Goal: Task Accomplishment & Management: Manage account settings

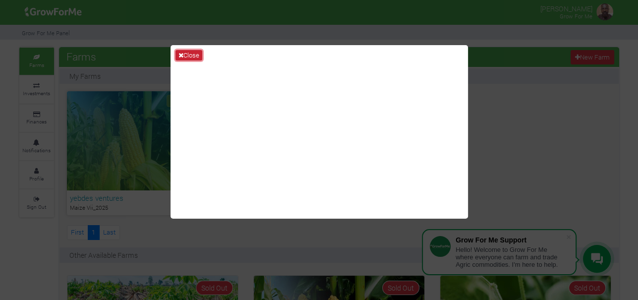
click at [190, 52] on button "Close" at bounding box center [188, 55] width 27 height 11
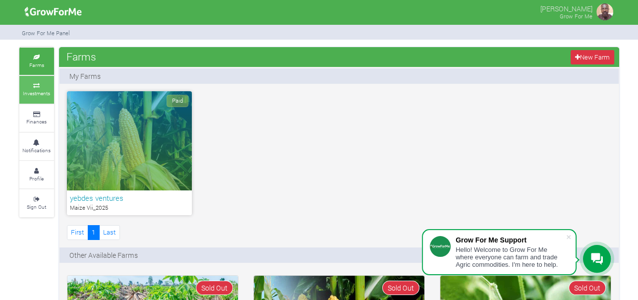
click at [38, 85] on icon at bounding box center [37, 85] width 30 height 5
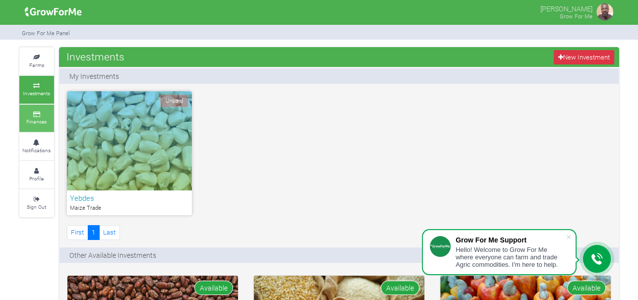
click at [34, 115] on link "Finances" at bounding box center [36, 118] width 35 height 27
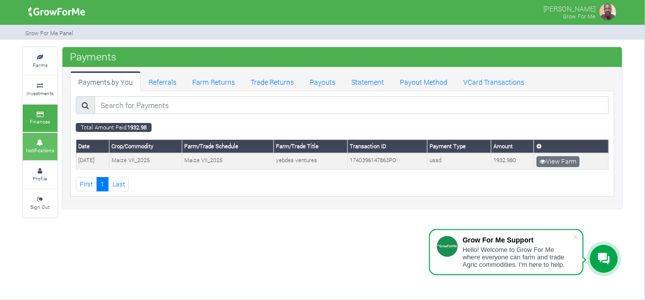
click at [38, 145] on link "Notifications" at bounding box center [40, 146] width 35 height 27
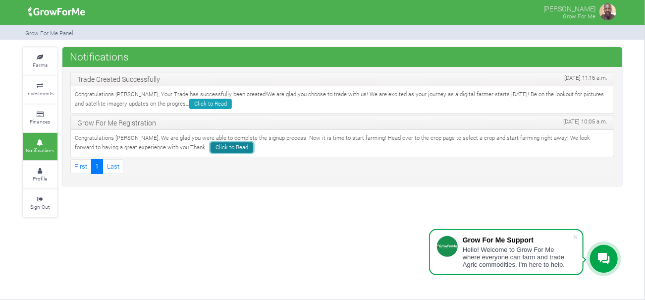
click at [211, 144] on link "Click to Read" at bounding box center [232, 147] width 43 height 10
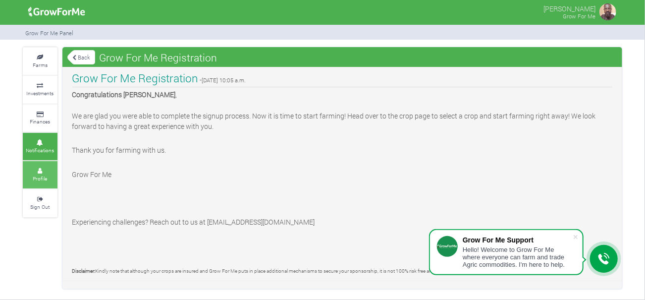
click at [42, 170] on icon at bounding box center [40, 170] width 30 height 5
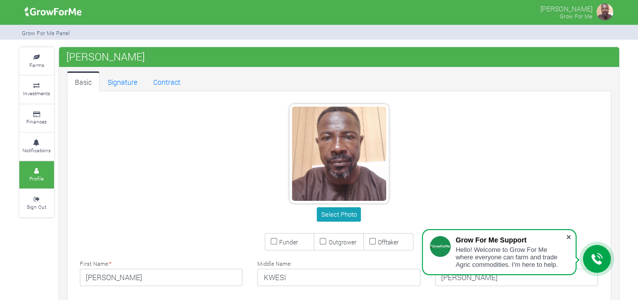
click at [570, 233] on span at bounding box center [568, 237] width 10 height 10
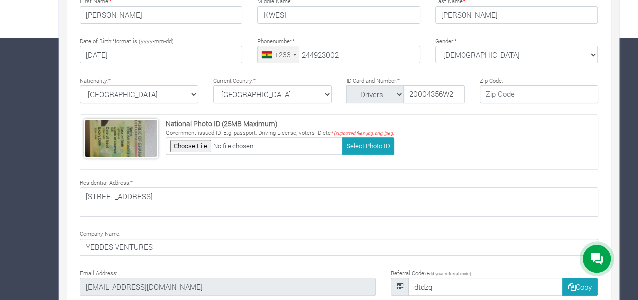
type input "24 492 3002"
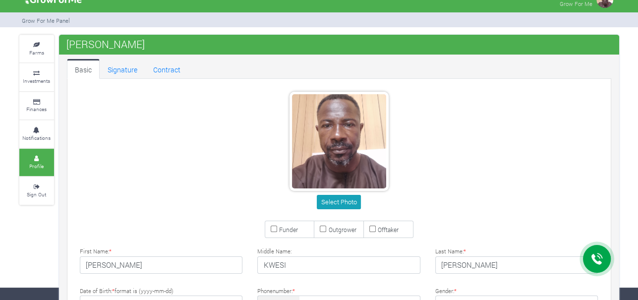
scroll to position [0, 0]
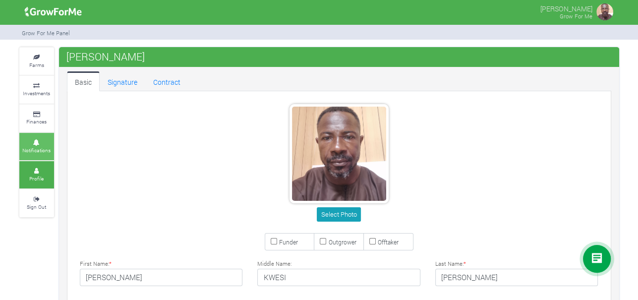
click at [37, 142] on icon at bounding box center [37, 142] width 30 height 5
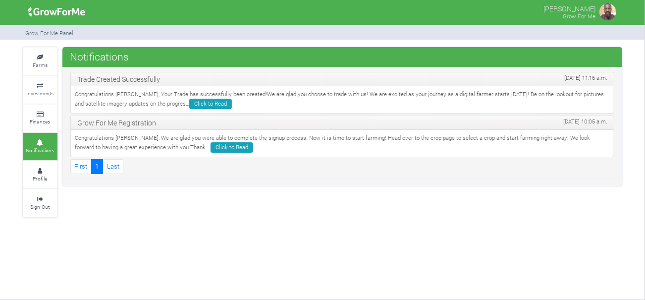
click at [36, 116] on link "Finances" at bounding box center [40, 118] width 35 height 27
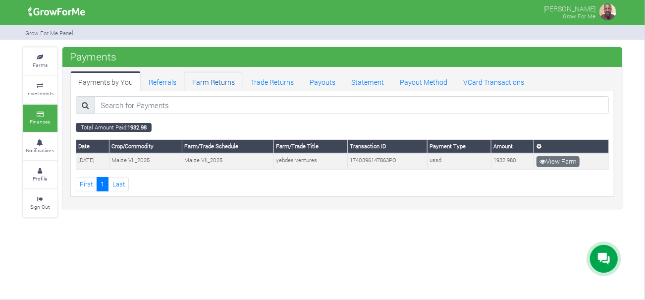
click at [215, 82] on link "Farm Returns" at bounding box center [213, 81] width 58 height 20
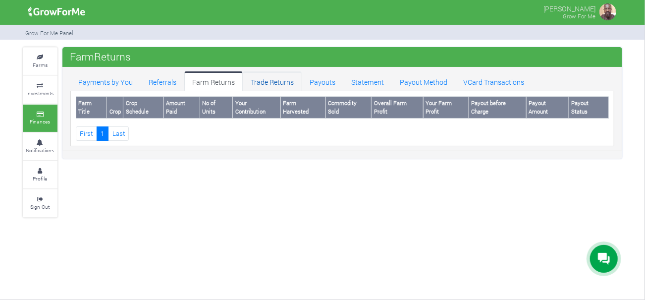
click at [262, 81] on link "Trade Returns" at bounding box center [272, 81] width 59 height 20
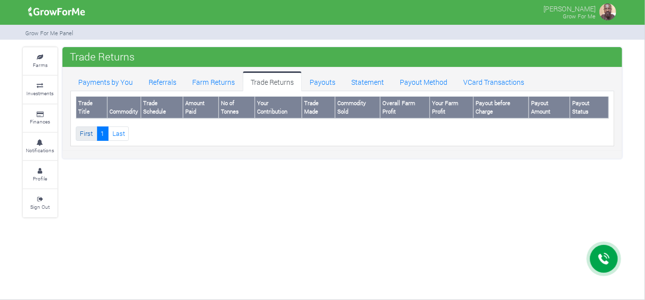
click at [87, 131] on link "First" at bounding box center [86, 133] width 21 height 14
click at [121, 127] on link "Last" at bounding box center [118, 133] width 21 height 14
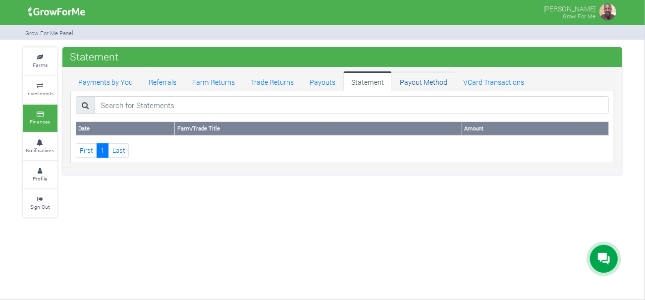
click at [411, 81] on link "Payout Method" at bounding box center [423, 81] width 63 height 20
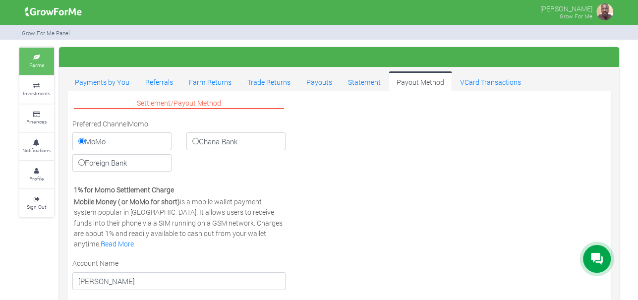
click at [37, 57] on icon at bounding box center [37, 57] width 30 height 5
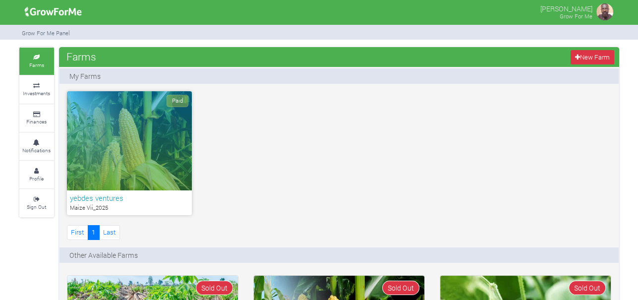
click at [177, 99] on span "Paid" at bounding box center [178, 101] width 22 height 12
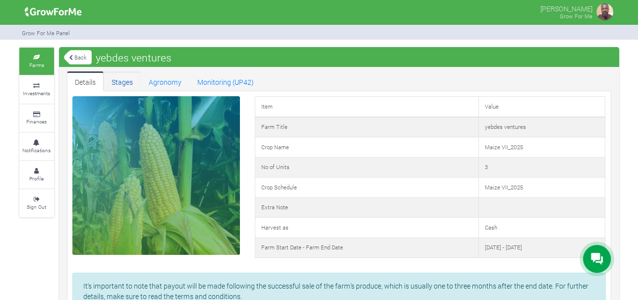
click at [125, 78] on link "Stages" at bounding box center [122, 81] width 37 height 20
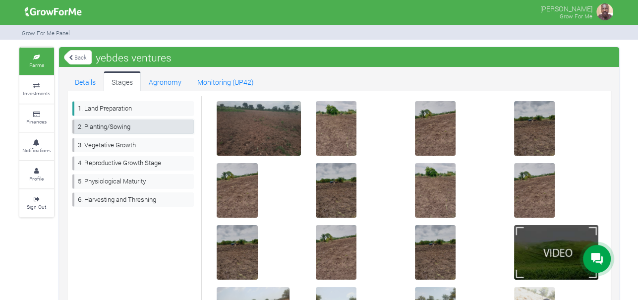
click at [119, 123] on link "2. Planting/Sowing" at bounding box center [133, 126] width 122 height 14
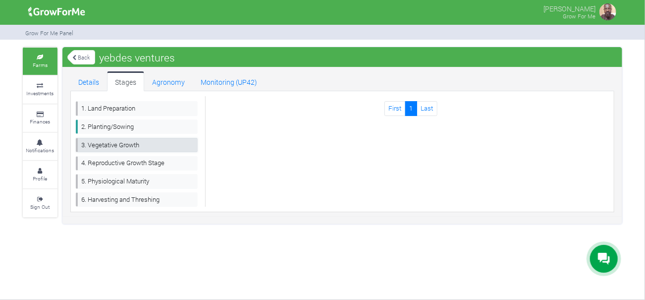
click at [118, 142] on link "3. Vegetative Growth" at bounding box center [137, 145] width 122 height 14
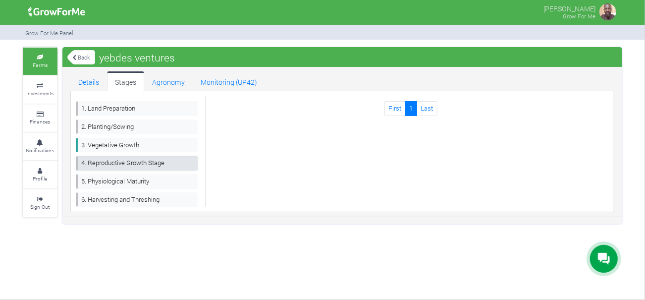
click at [116, 160] on link "4. Reproductive Growth Stage" at bounding box center [137, 163] width 122 height 14
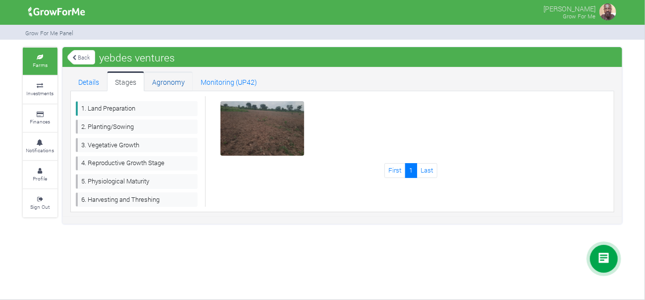
click at [171, 79] on link "Agronomy" at bounding box center [168, 81] width 49 height 20
click at [220, 78] on link "Monitoring (UP42)" at bounding box center [229, 81] width 72 height 20
click at [86, 80] on link "Details" at bounding box center [88, 81] width 37 height 20
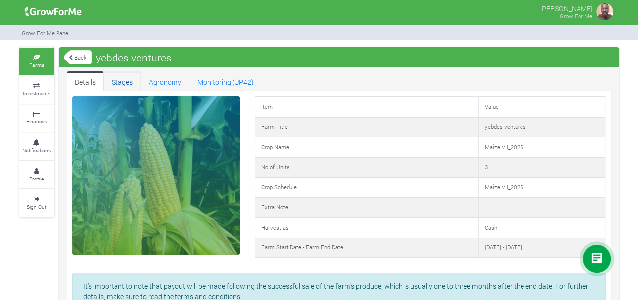
click at [122, 80] on link "Stages" at bounding box center [122, 81] width 37 height 20
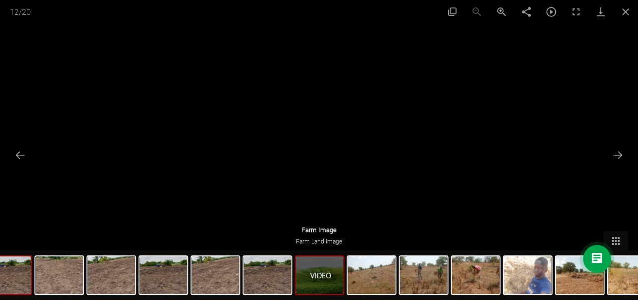
click at [24, 273] on img at bounding box center [7, 275] width 48 height 38
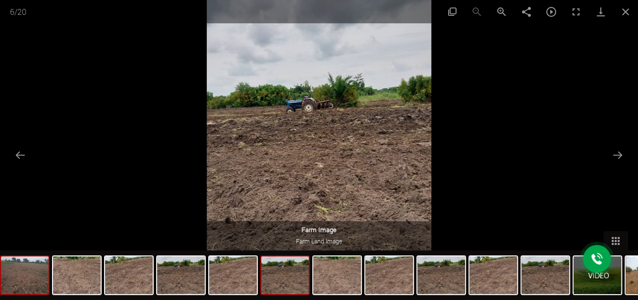
click at [24, 268] on img at bounding box center [25, 275] width 48 height 38
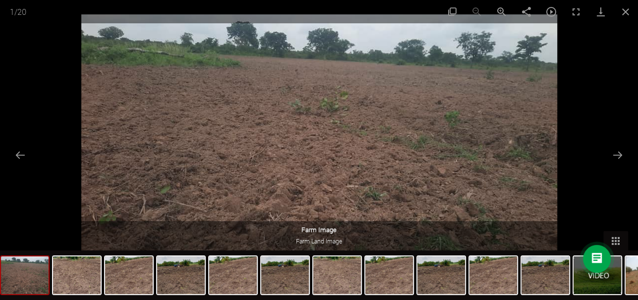
click at [37, 272] on img at bounding box center [25, 275] width 48 height 38
click at [601, 282] on img at bounding box center [597, 275] width 48 height 38
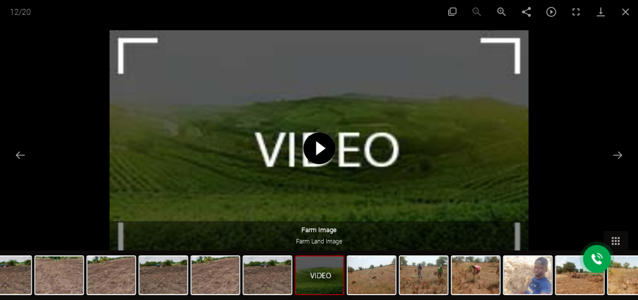
click at [323, 152] on span at bounding box center [319, 148] width 32 height 32
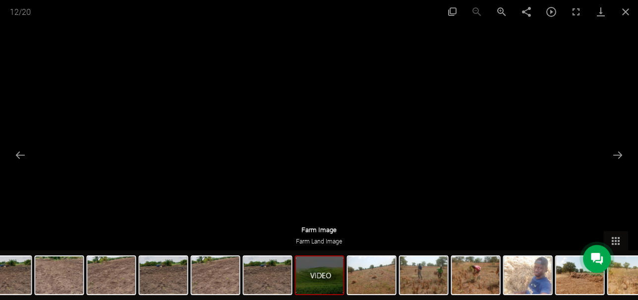
click at [308, 270] on img at bounding box center [319, 275] width 48 height 38
click at [388, 273] on img at bounding box center [371, 275] width 48 height 38
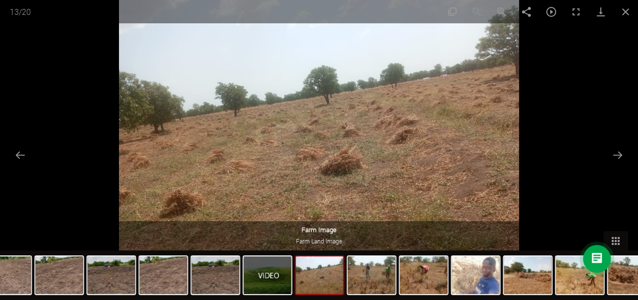
click at [388, 273] on img at bounding box center [371, 275] width 48 height 38
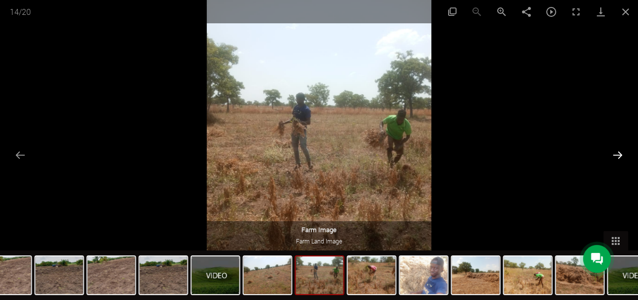
click at [617, 150] on button "Next slide" at bounding box center [617, 154] width 21 height 19
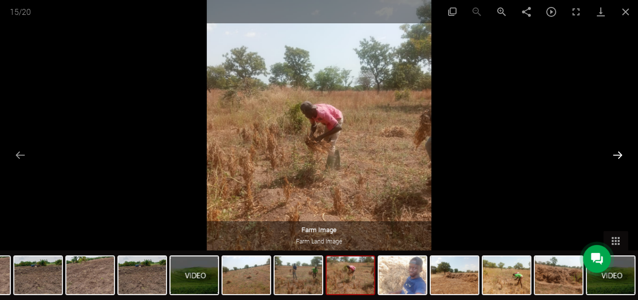
click at [617, 149] on button "Next slide" at bounding box center [617, 154] width 21 height 19
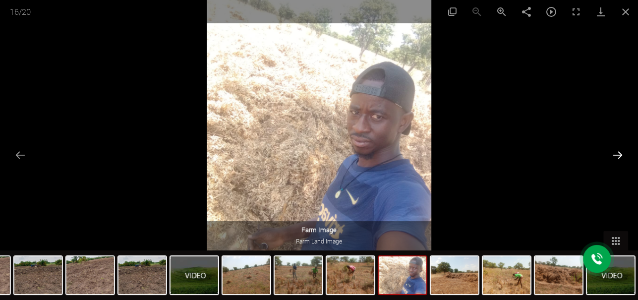
click at [617, 149] on button "Next slide" at bounding box center [617, 154] width 21 height 19
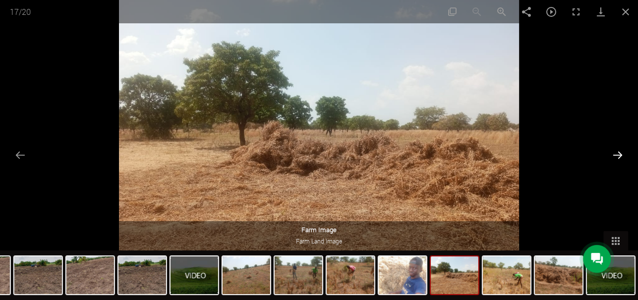
click at [617, 149] on button "Next slide" at bounding box center [617, 154] width 21 height 19
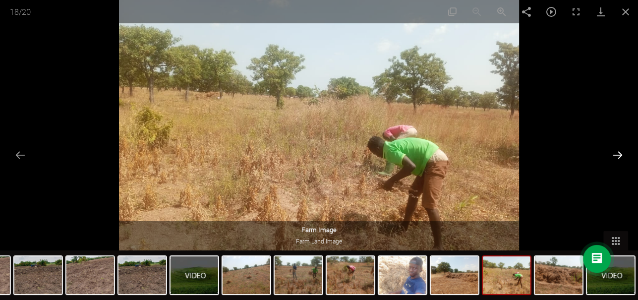
click at [617, 149] on button "Next slide" at bounding box center [617, 154] width 21 height 19
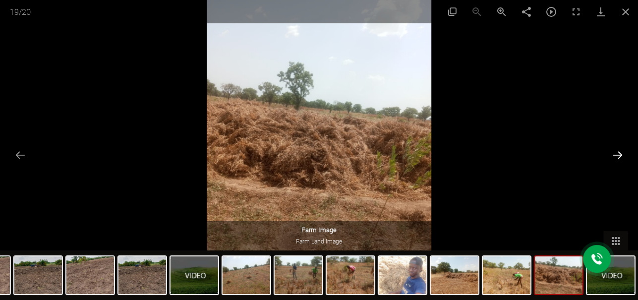
click at [617, 149] on button "Next slide" at bounding box center [617, 154] width 21 height 19
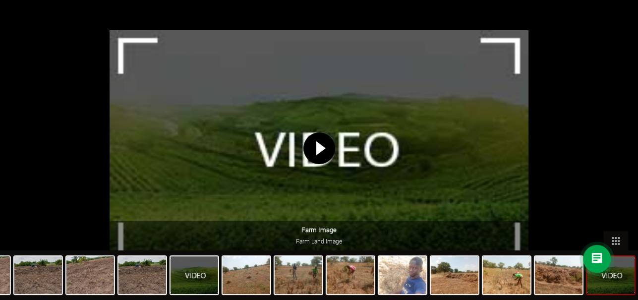
click at [617, 149] on button "Next slide" at bounding box center [622, 154] width 21 height 19
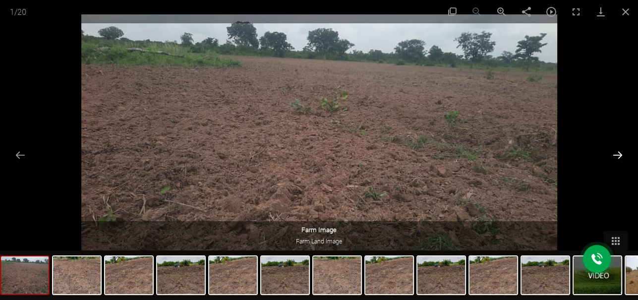
click at [618, 148] on button "Next slide" at bounding box center [617, 154] width 21 height 19
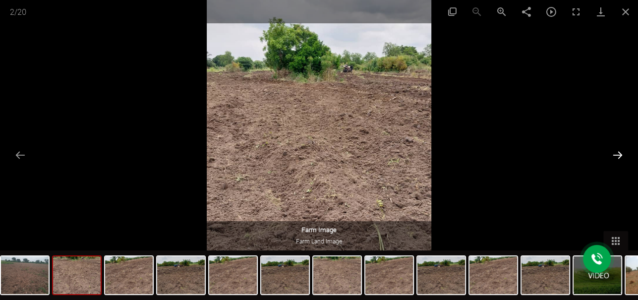
click at [618, 148] on button "Next slide" at bounding box center [617, 154] width 21 height 19
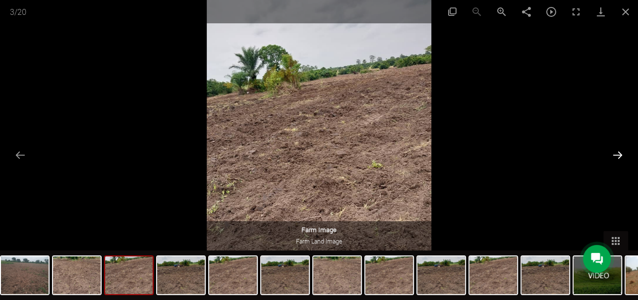
click at [618, 148] on button "Next slide" at bounding box center [617, 154] width 21 height 19
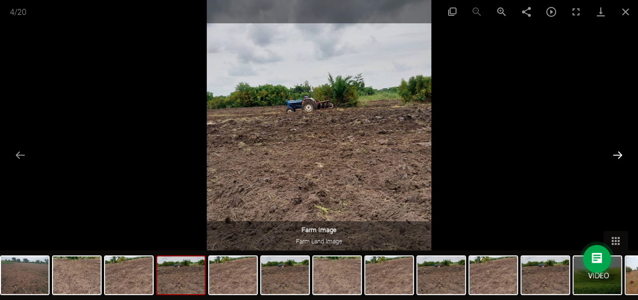
click at [618, 148] on button "Next slide" at bounding box center [617, 154] width 21 height 19
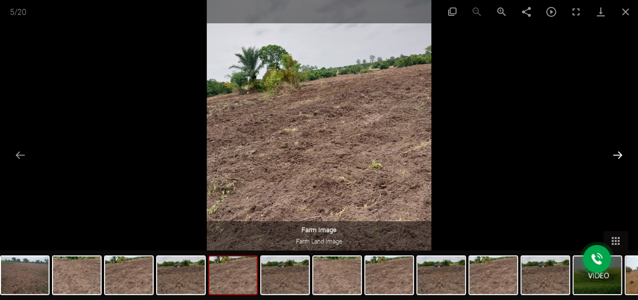
click at [618, 148] on button "Next slide" at bounding box center [617, 154] width 21 height 19
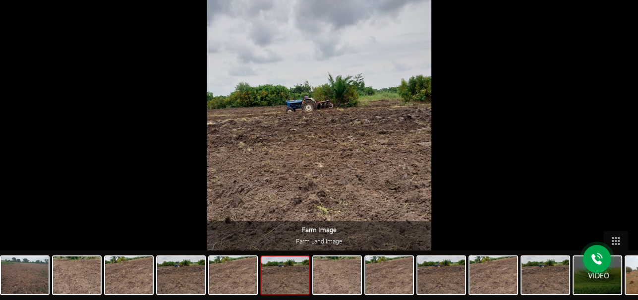
click at [618, 148] on button "Next slide" at bounding box center [622, 154] width 21 height 19
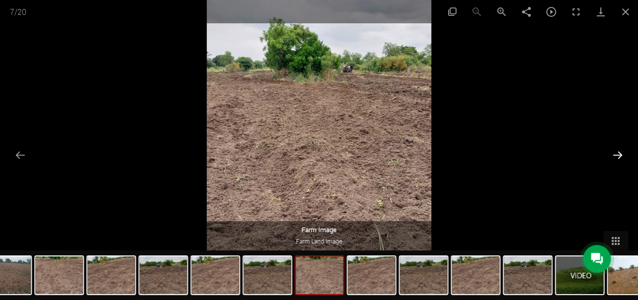
click at [618, 148] on button "Next slide" at bounding box center [617, 154] width 21 height 19
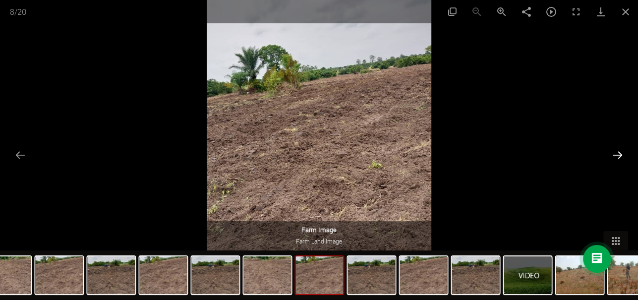
click at [618, 148] on button "Next slide" at bounding box center [617, 154] width 21 height 19
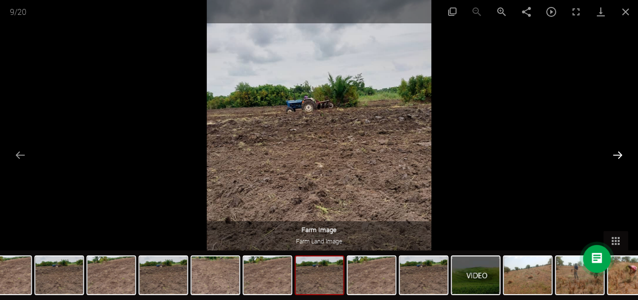
click at [618, 148] on button "Next slide" at bounding box center [617, 154] width 21 height 19
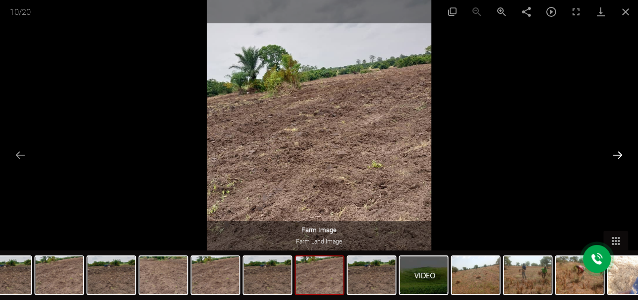
click at [618, 148] on button "Next slide" at bounding box center [617, 154] width 21 height 19
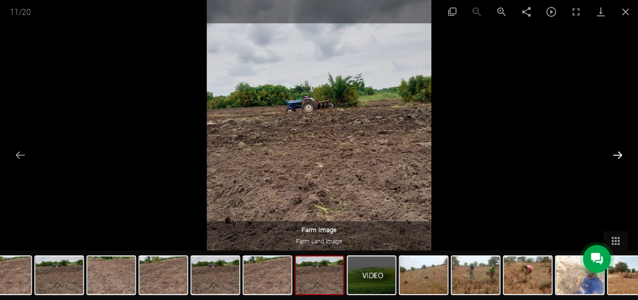
click at [618, 148] on button "Next slide" at bounding box center [617, 154] width 21 height 19
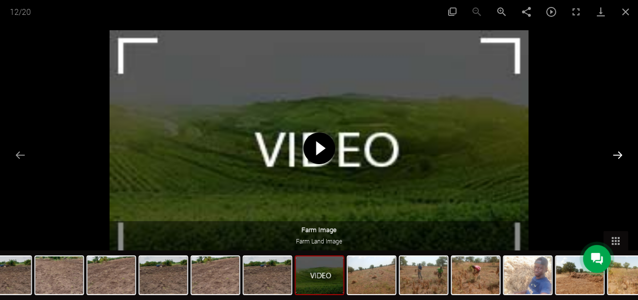
click at [618, 148] on button "Next slide" at bounding box center [617, 154] width 21 height 19
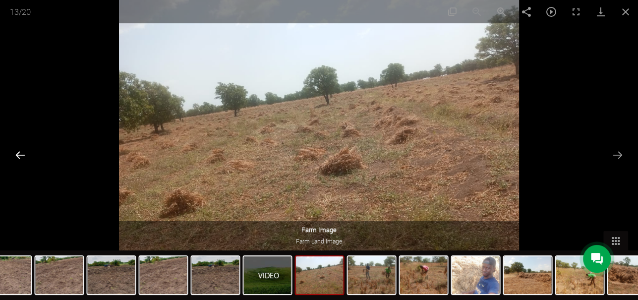
click at [19, 149] on button "Previous slide" at bounding box center [20, 154] width 21 height 19
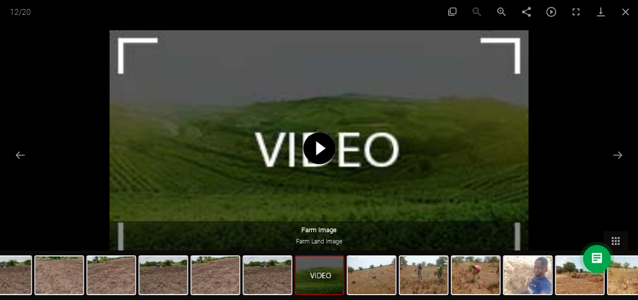
click at [319, 149] on span at bounding box center [319, 148] width 32 height 32
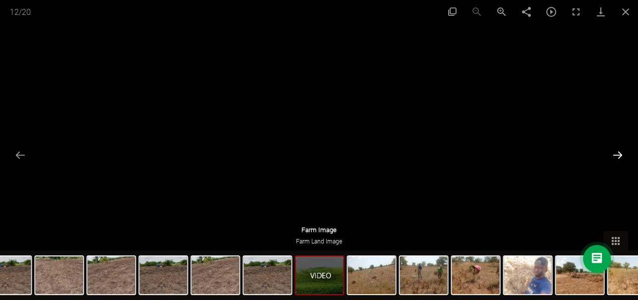
click at [616, 151] on button "Next slide" at bounding box center [617, 154] width 21 height 19
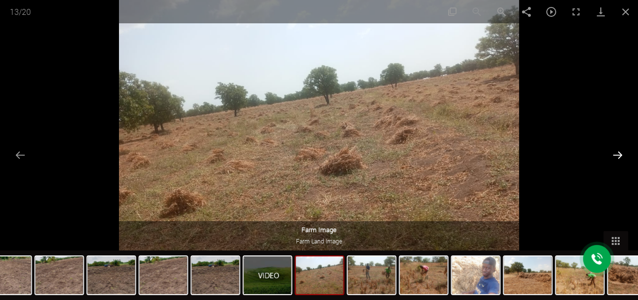
click at [616, 151] on button "Next slide" at bounding box center [617, 154] width 21 height 19
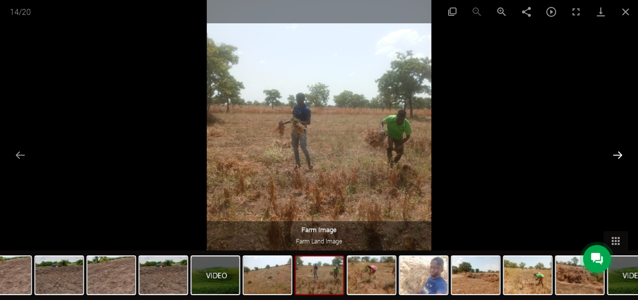
click at [616, 151] on button "Next slide" at bounding box center [617, 154] width 21 height 19
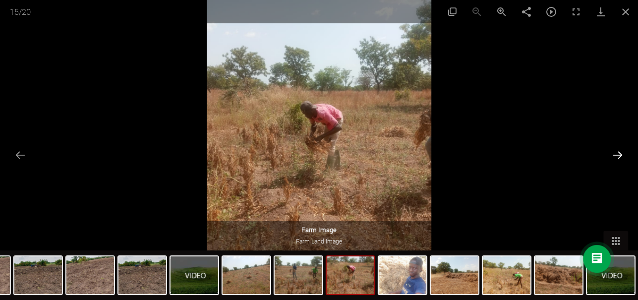
click at [616, 151] on button "Next slide" at bounding box center [617, 154] width 21 height 19
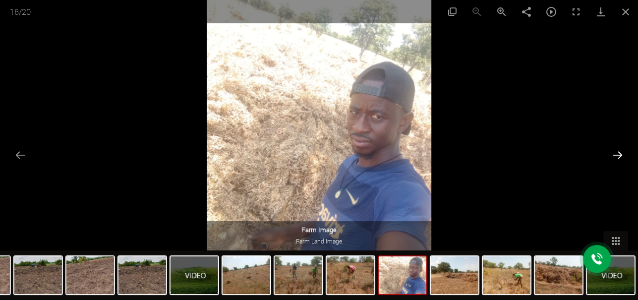
click at [616, 151] on button "Next slide" at bounding box center [617, 154] width 21 height 19
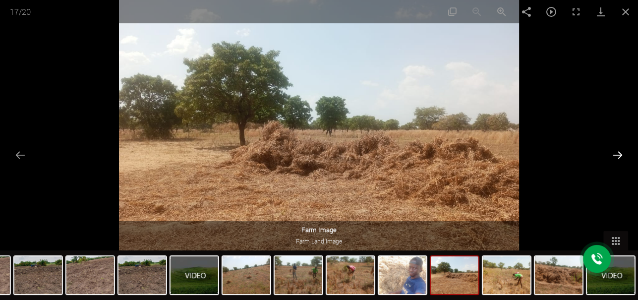
click at [616, 151] on button "Next slide" at bounding box center [617, 154] width 21 height 19
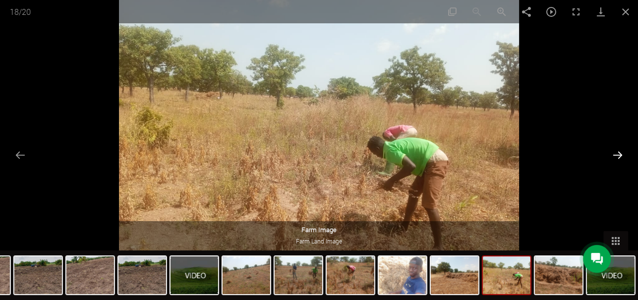
click at [616, 151] on button "Next slide" at bounding box center [617, 154] width 21 height 19
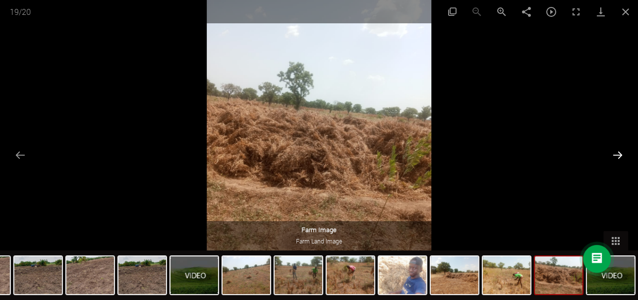
click at [616, 151] on button "Next slide" at bounding box center [617, 154] width 21 height 19
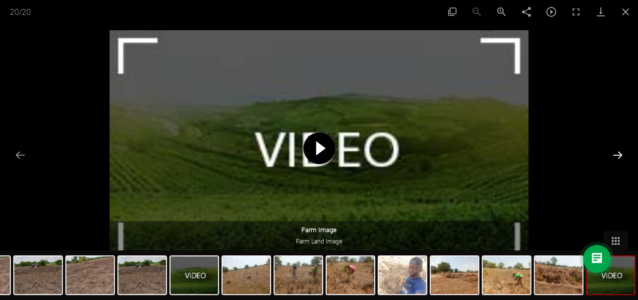
click at [616, 151] on button "Next slide" at bounding box center [617, 154] width 21 height 19
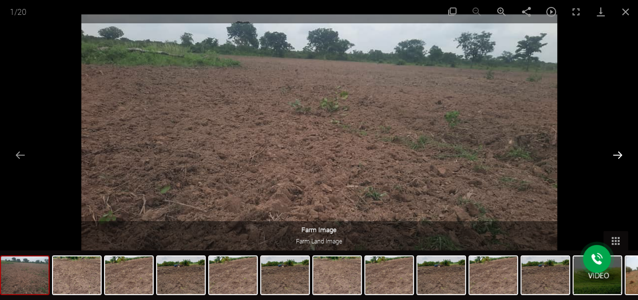
click at [616, 151] on button "Next slide" at bounding box center [617, 154] width 21 height 19
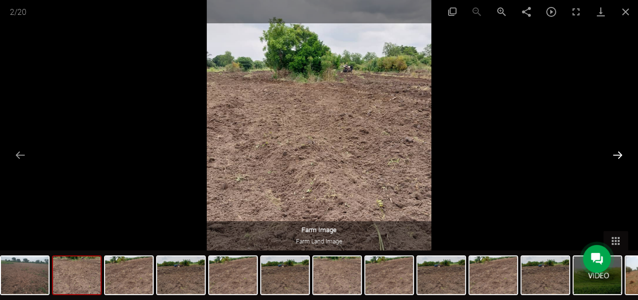
click at [616, 151] on button "Next slide" at bounding box center [617, 154] width 21 height 19
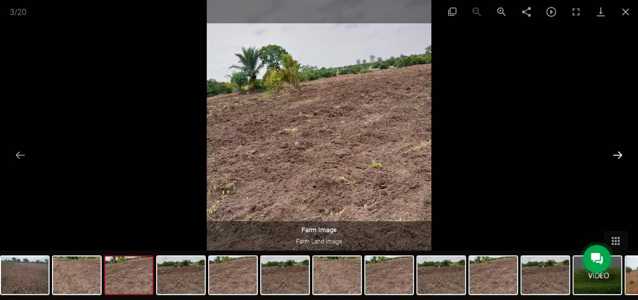
click at [616, 151] on button "Next slide" at bounding box center [617, 154] width 21 height 19
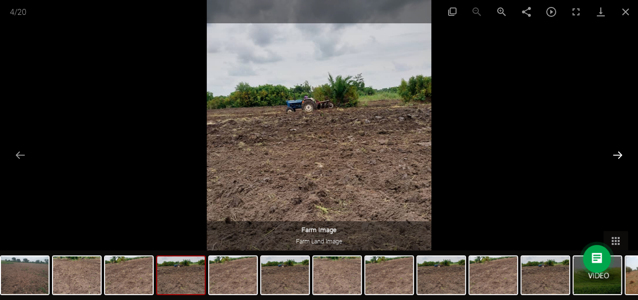
click at [616, 151] on button "Next slide" at bounding box center [617, 154] width 21 height 19
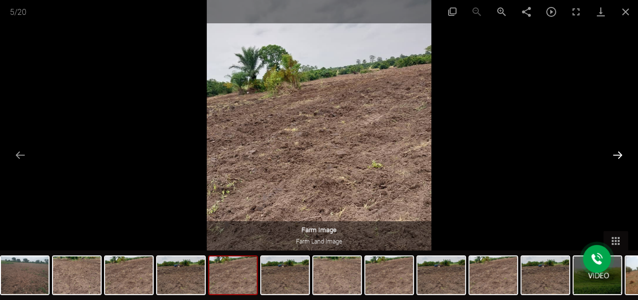
click at [616, 151] on button "Next slide" at bounding box center [617, 154] width 21 height 19
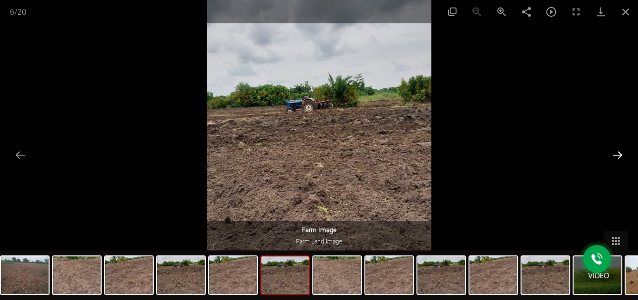
click at [616, 151] on button "Next slide" at bounding box center [617, 154] width 21 height 19
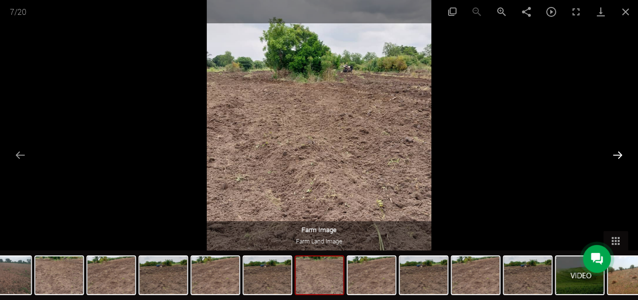
click at [616, 151] on button "Next slide" at bounding box center [617, 154] width 21 height 19
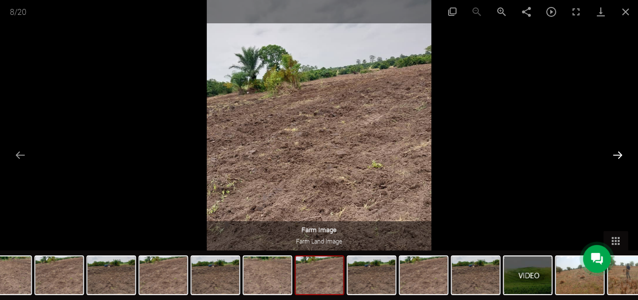
click at [616, 151] on button "Next slide" at bounding box center [617, 154] width 21 height 19
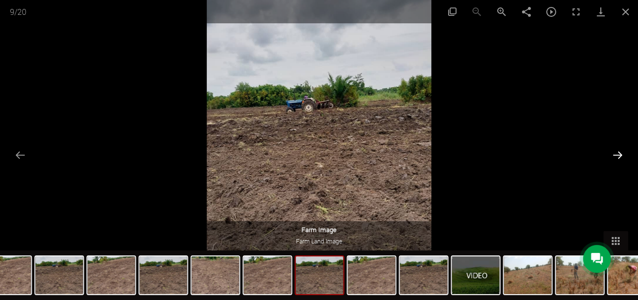
click at [616, 151] on button "Next slide" at bounding box center [617, 154] width 21 height 19
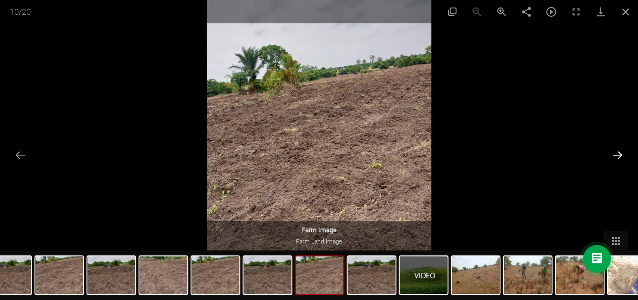
click at [616, 151] on button "Next slide" at bounding box center [617, 154] width 21 height 19
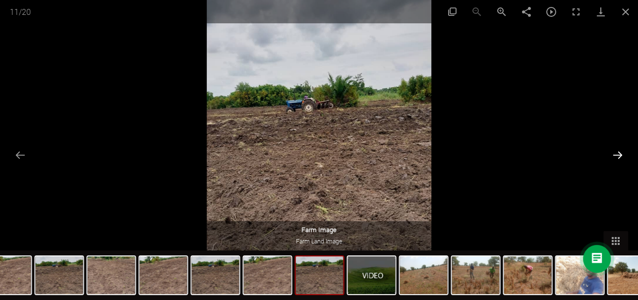
click at [616, 151] on button "Next slide" at bounding box center [617, 154] width 21 height 19
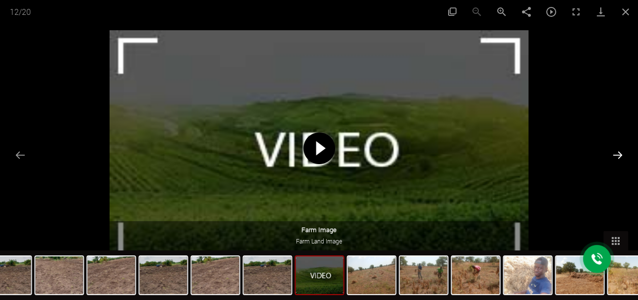
click at [616, 151] on button "Next slide" at bounding box center [617, 154] width 21 height 19
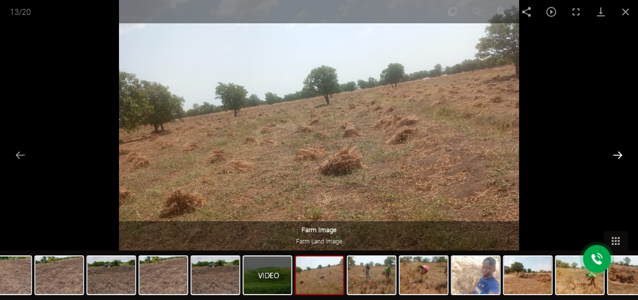
click at [616, 151] on button "Next slide" at bounding box center [617, 154] width 21 height 19
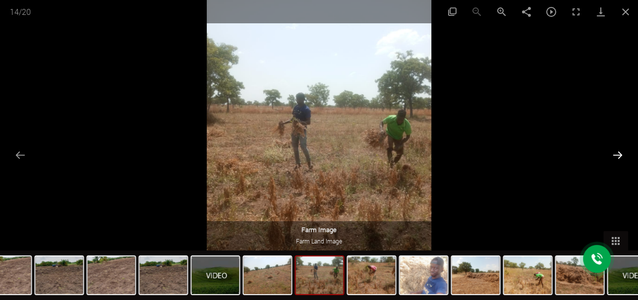
click at [616, 151] on button "Next slide" at bounding box center [617, 154] width 21 height 19
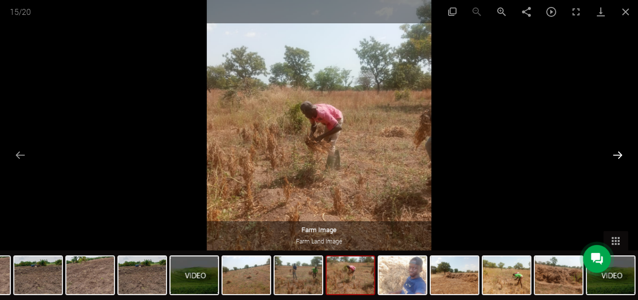
click at [616, 151] on button "Next slide" at bounding box center [617, 154] width 21 height 19
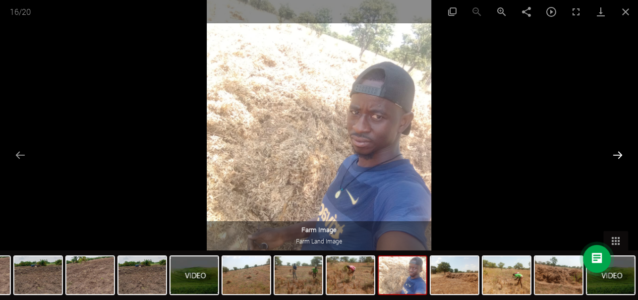
click at [615, 156] on button "Next slide" at bounding box center [617, 154] width 21 height 19
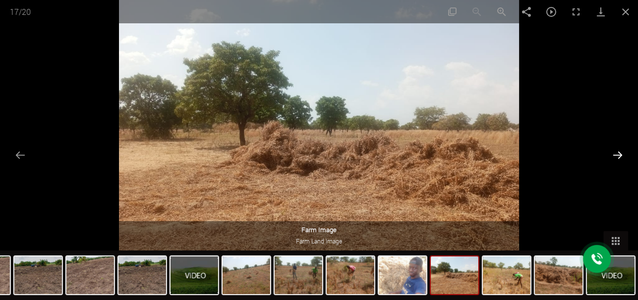
click at [617, 156] on button "Next slide" at bounding box center [617, 154] width 21 height 19
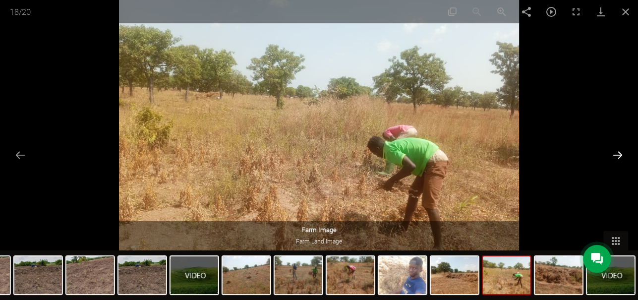
click at [616, 156] on button "Next slide" at bounding box center [617, 154] width 21 height 19
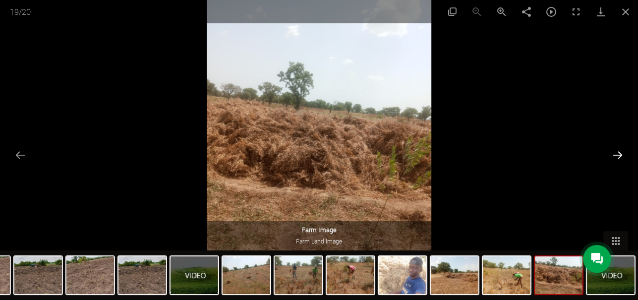
click at [616, 156] on button "Next slide" at bounding box center [617, 154] width 21 height 19
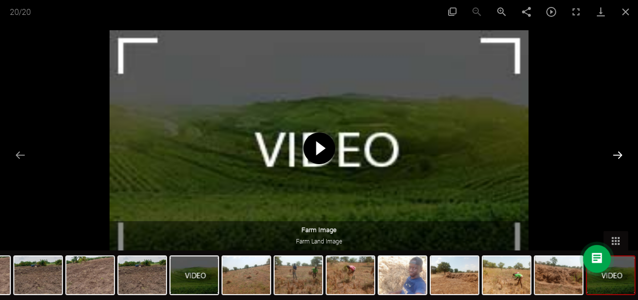
click at [616, 156] on button "Next slide" at bounding box center [617, 154] width 21 height 19
